Goal: Information Seeking & Learning: Learn about a topic

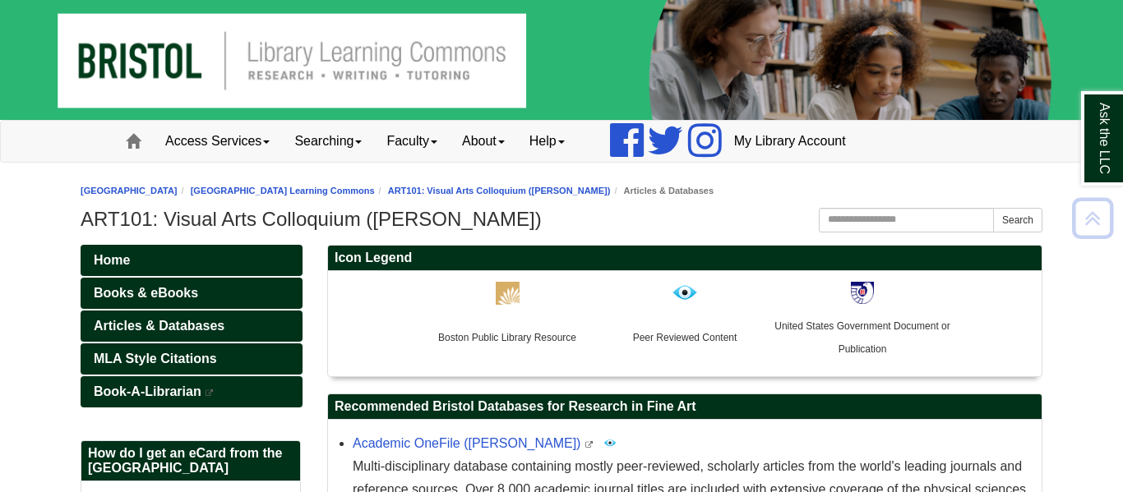
scroll to position [686, 0]
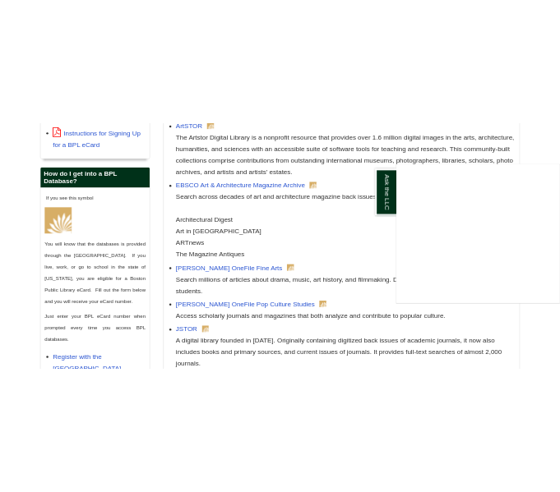
scroll to position [755, 0]
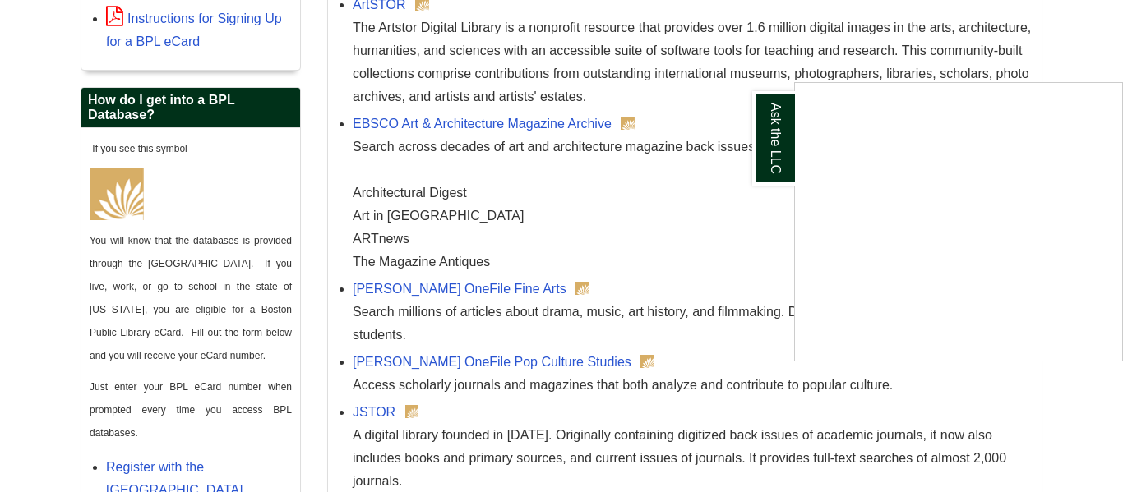
click at [448, 275] on div "Ask the LLC" at bounding box center [561, 246] width 1123 height 492
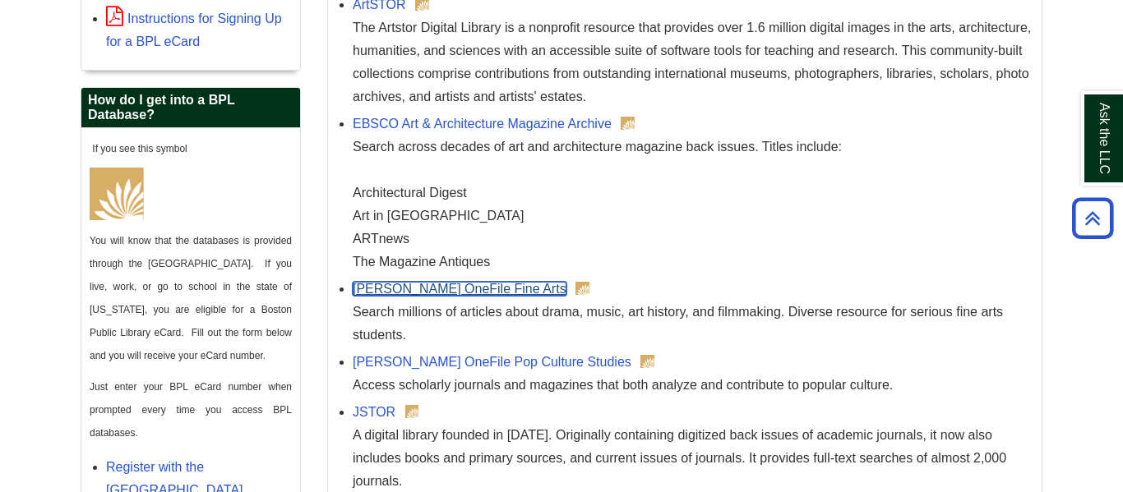
click at [441, 282] on link "[PERSON_NAME] OneFile Fine Arts" at bounding box center [460, 289] width 214 height 14
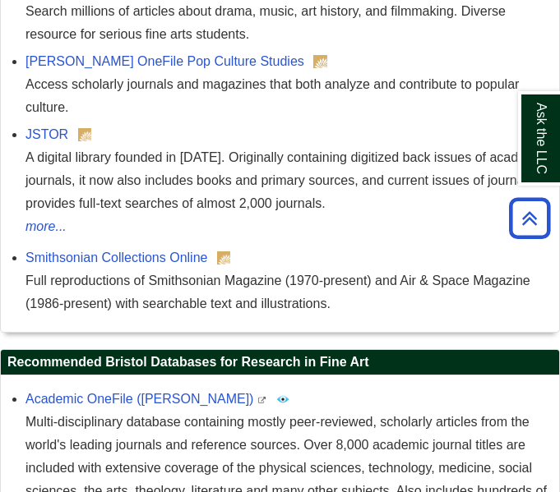
scroll to position [2030, 0]
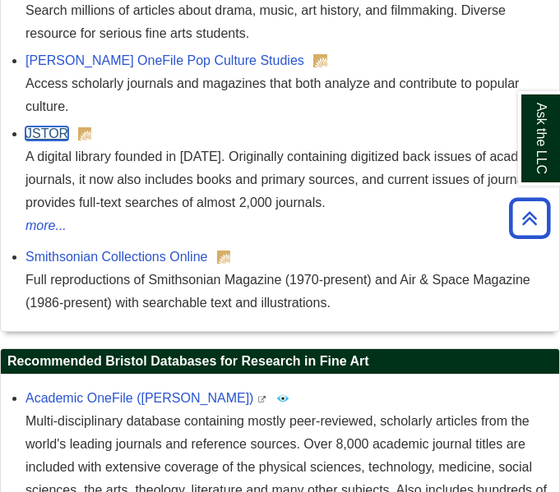
click at [63, 138] on link "JSTOR" at bounding box center [46, 134] width 43 height 14
